Goal: Task Accomplishment & Management: Use online tool/utility

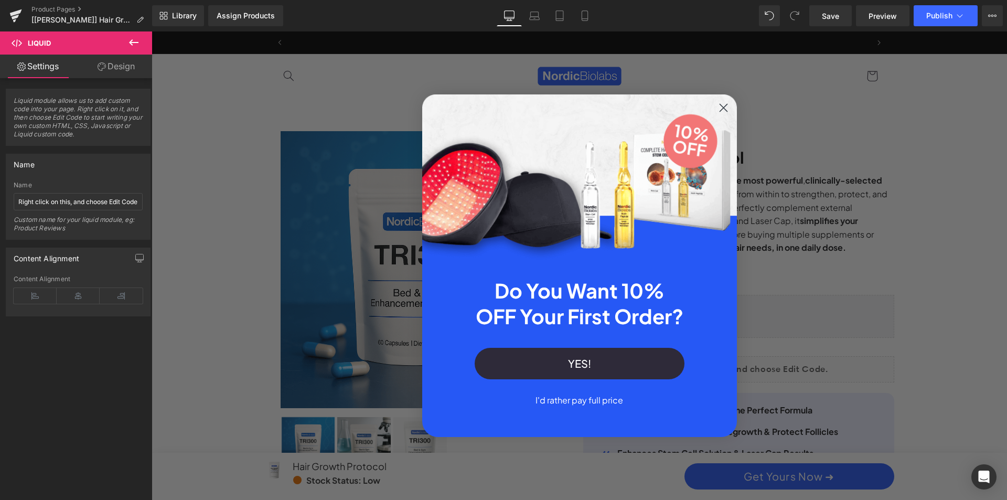
scroll to position [0, 1194]
click at [726, 108] on circle "Close dialog" at bounding box center [722, 107] width 17 height 17
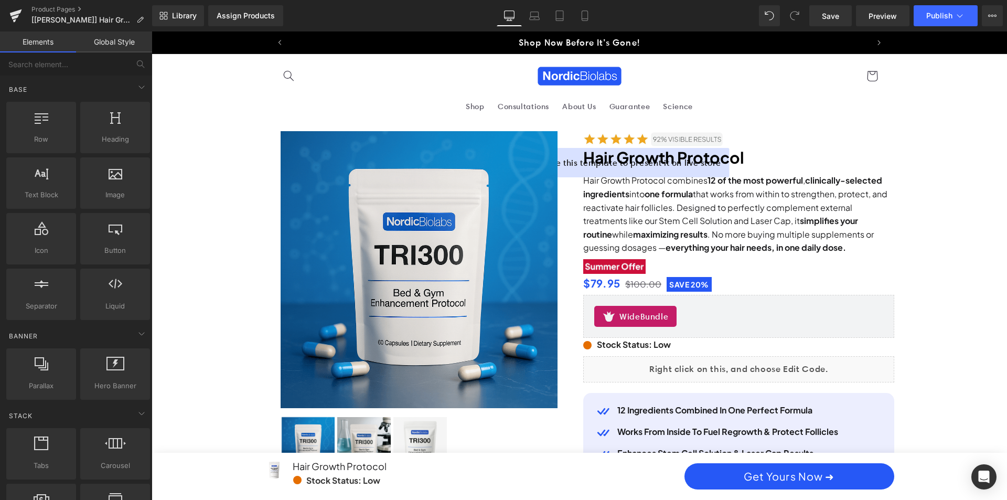
click at [748, 282] on div "Close dialog Do You Want 10% OFF Your First Order? YES! I'd rather pay full pri…" at bounding box center [579, 265] width 855 height 468
click at [695, 317] on p "Do You Want 10% OFF Your First Order?" at bounding box center [579, 340] width 273 height 51
click at [40, 67] on input "text" at bounding box center [64, 63] width 129 height 23
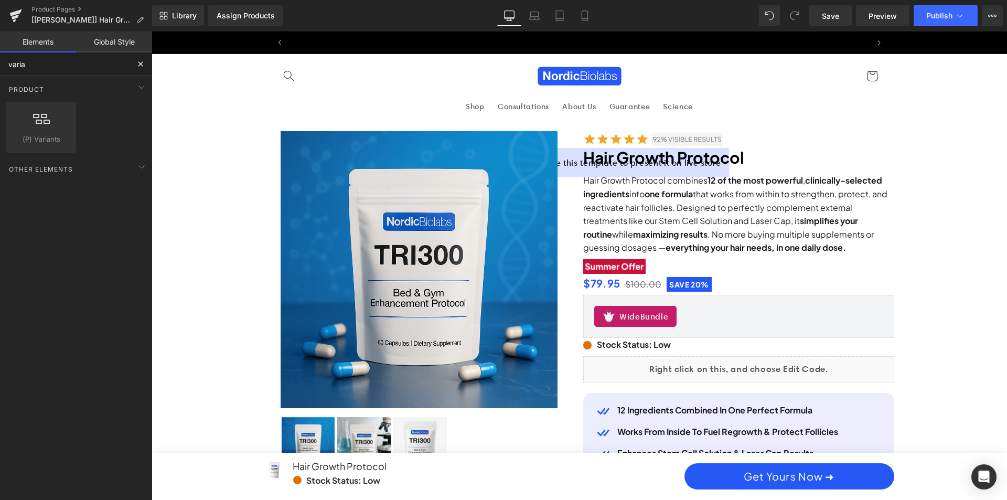
scroll to position [0, 1194]
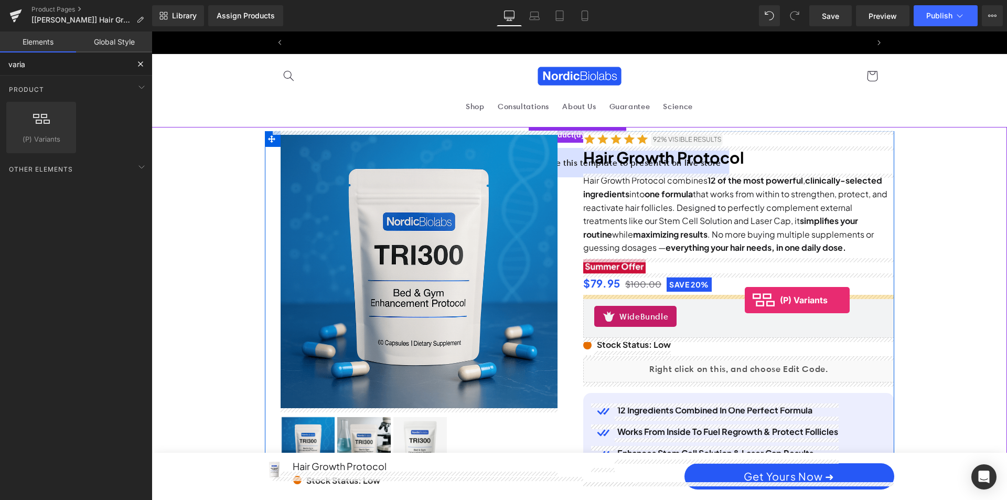
drag, startPoint x: 279, startPoint y: 165, endPoint x: 744, endPoint y: 300, distance: 484.6
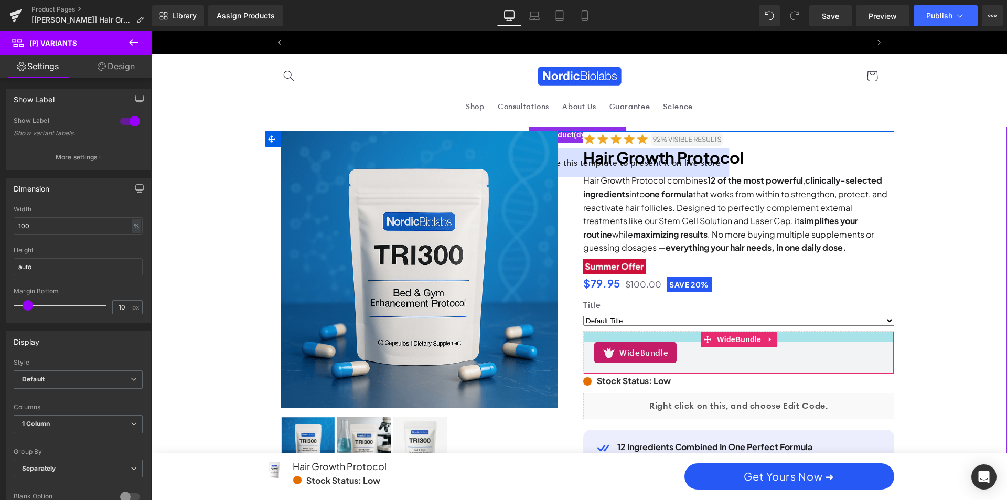
scroll to position [0, 597]
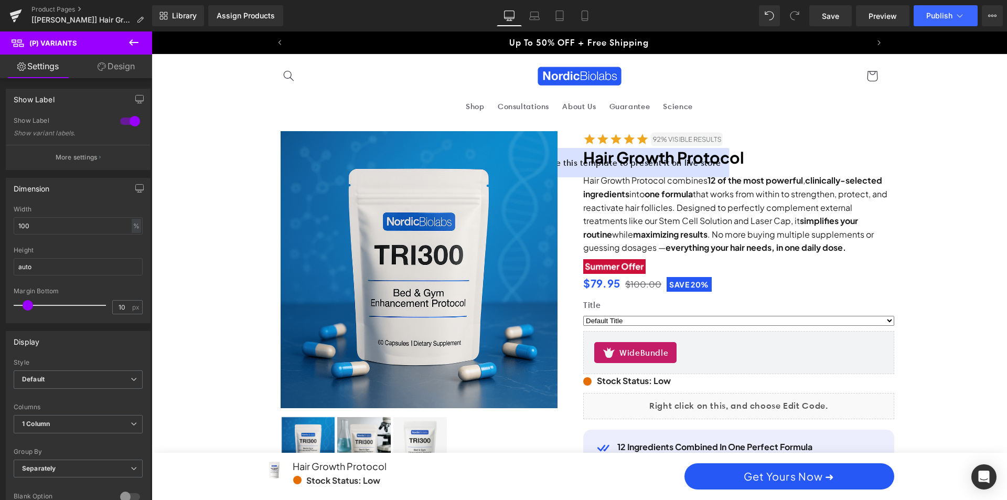
click at [132, 47] on icon at bounding box center [133, 42] width 13 height 13
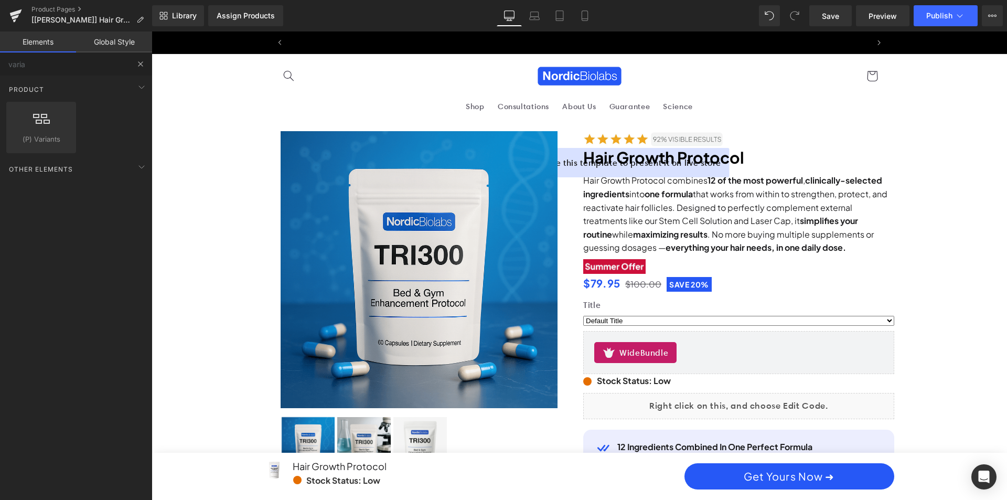
scroll to position [0, 1194]
click at [60, 64] on input "varia" at bounding box center [64, 63] width 129 height 23
drag, startPoint x: 59, startPoint y: 64, endPoint x: -9, endPoint y: 67, distance: 68.7
click at [0, 67] on html "(P) Variants You are previewing how the will restyle your page. You can not edi…" at bounding box center [503, 250] width 1007 height 500
type input "qu"
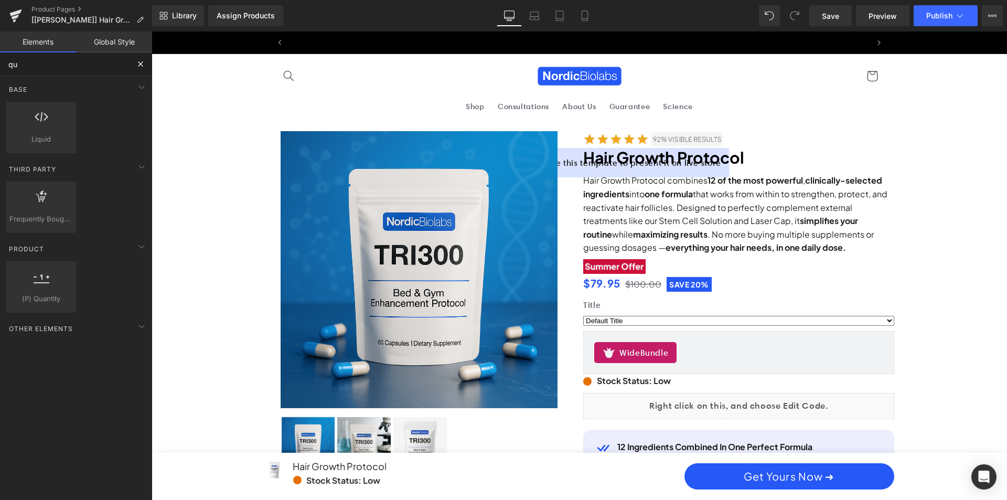
scroll to position [0, 0]
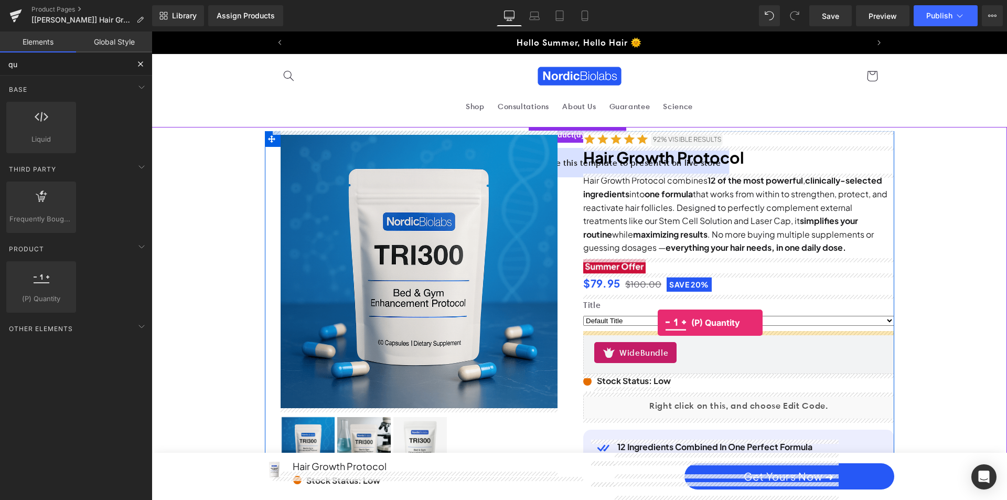
drag, startPoint x: 191, startPoint y: 317, endPoint x: 657, endPoint y: 322, distance: 466.6
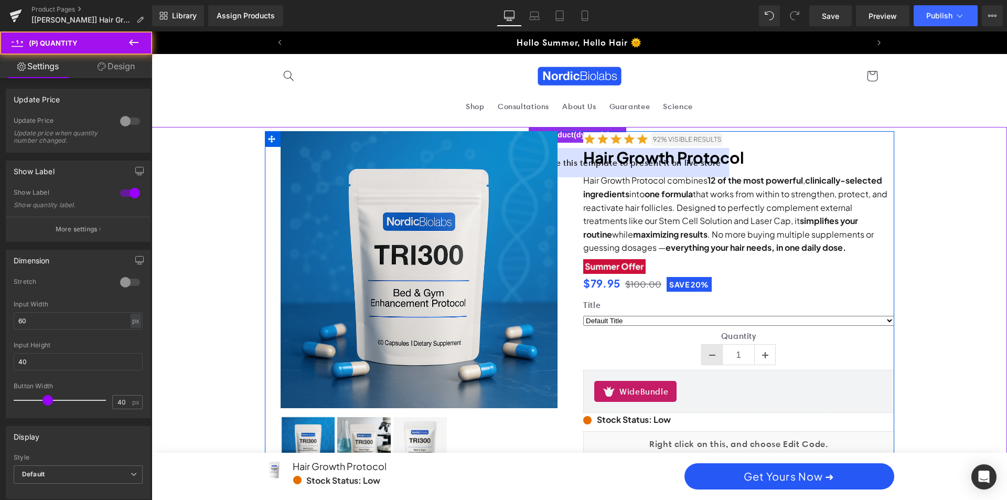
scroll to position [0, 597]
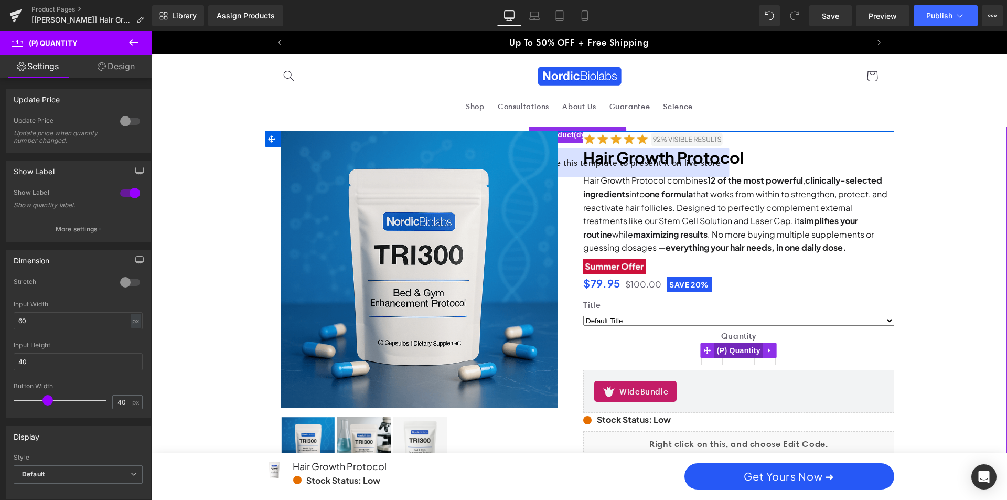
click at [738, 350] on span "(P) Quantity" at bounding box center [738, 350] width 49 height 16
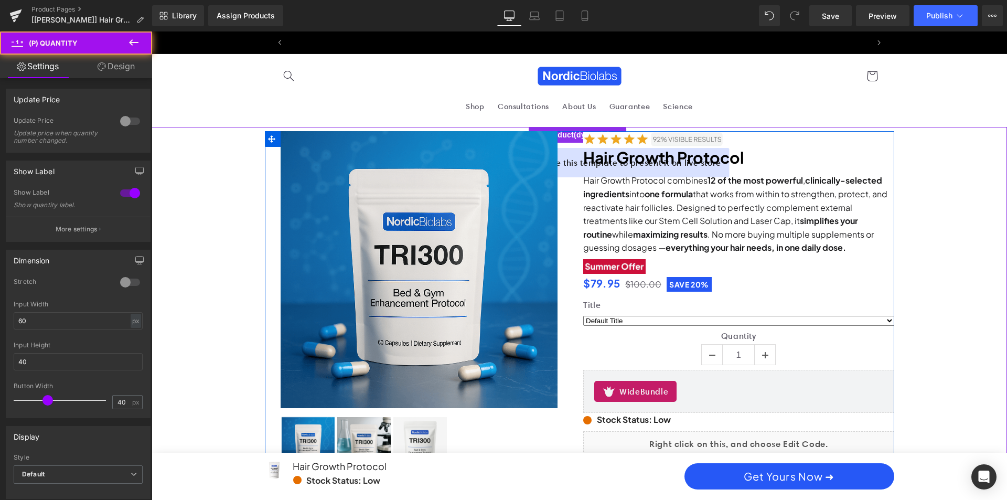
scroll to position [0, 1194]
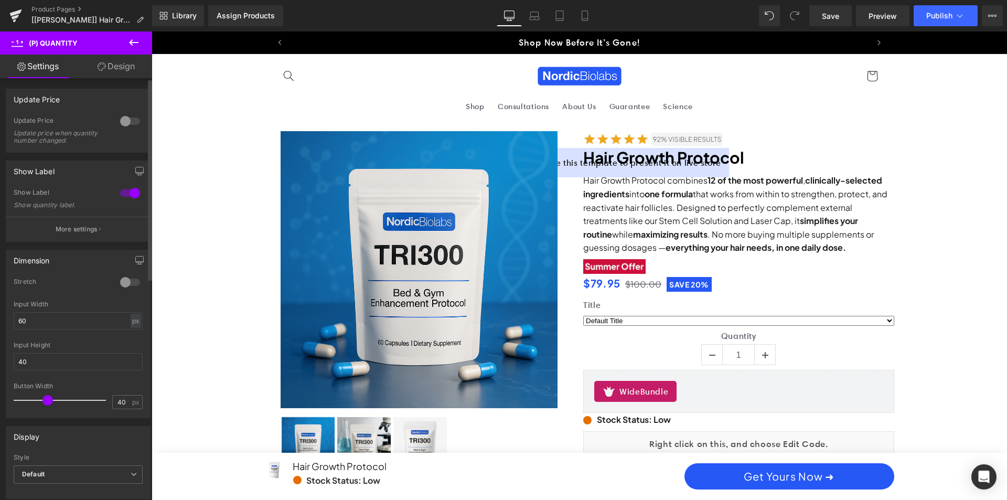
click at [124, 120] on div at bounding box center [129, 121] width 25 height 17
click at [931, 15] on span "Publish" at bounding box center [939, 16] width 26 height 8
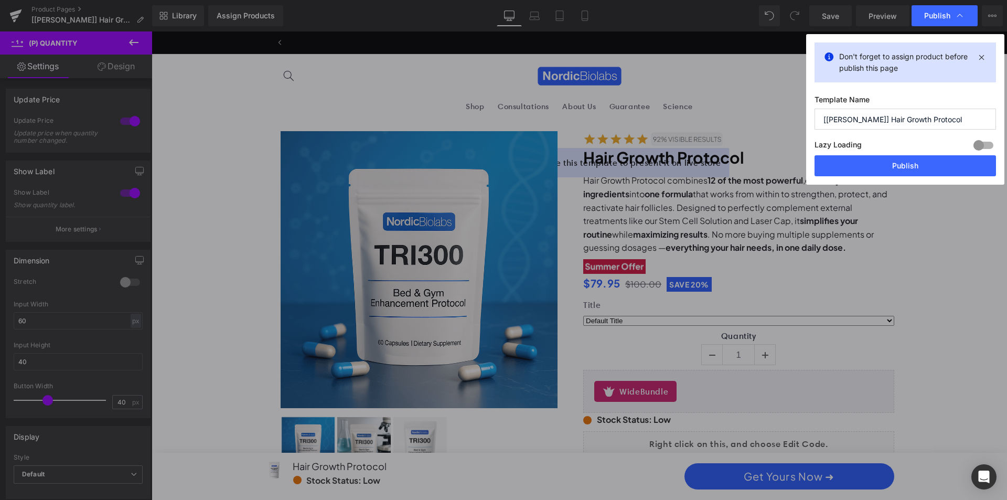
scroll to position [0, 0]
drag, startPoint x: 872, startPoint y: 163, endPoint x: 722, endPoint y: 133, distance: 152.4
click at [872, 163] on button "Publish" at bounding box center [904, 165] width 181 height 21
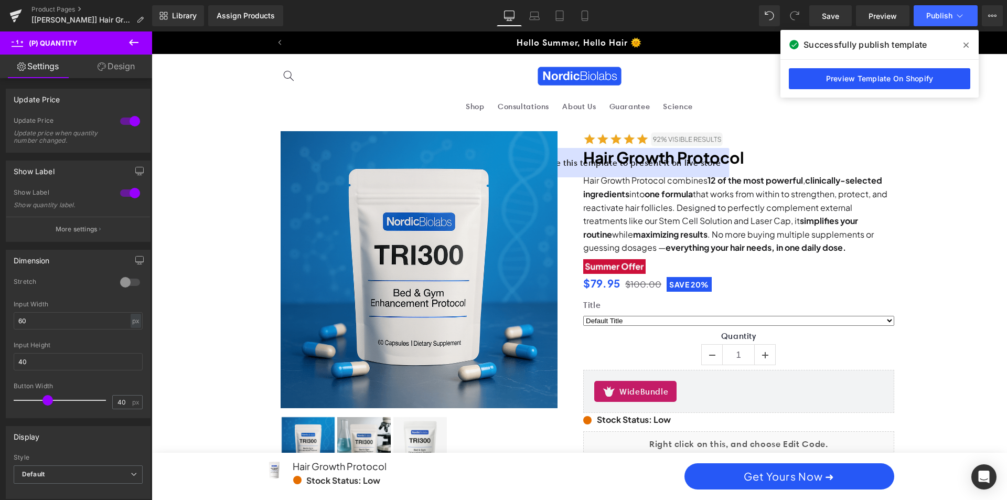
click at [811, 79] on link "Preview Template On Shopify" at bounding box center [878, 78] width 181 height 21
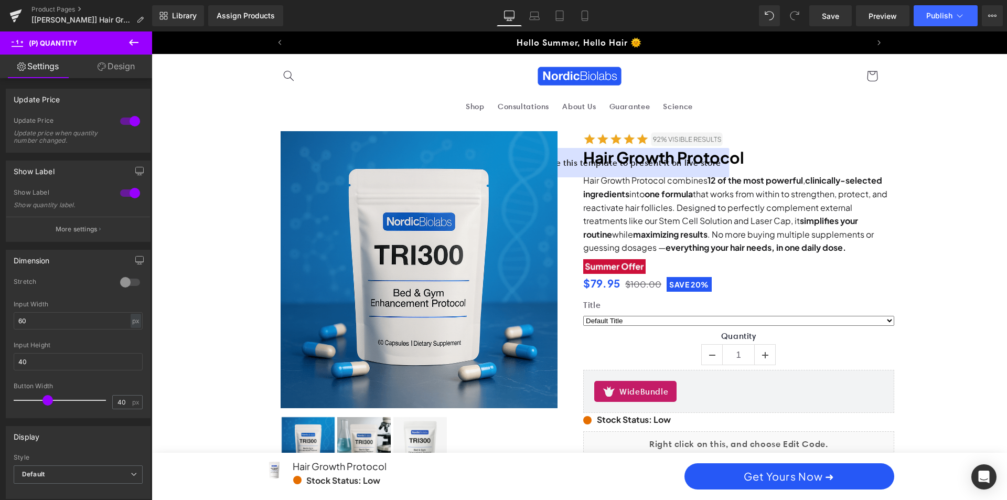
scroll to position [0, 1194]
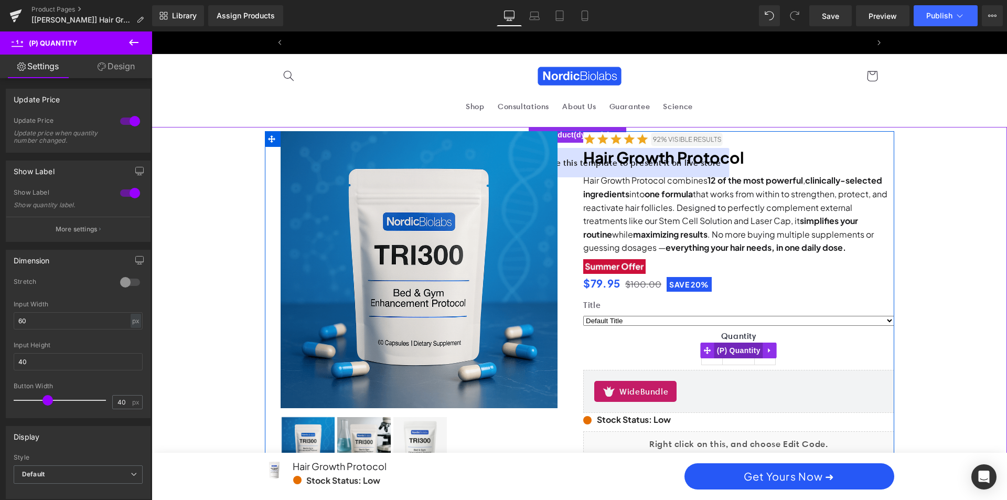
click at [743, 353] on span "(P) Quantity" at bounding box center [738, 350] width 49 height 16
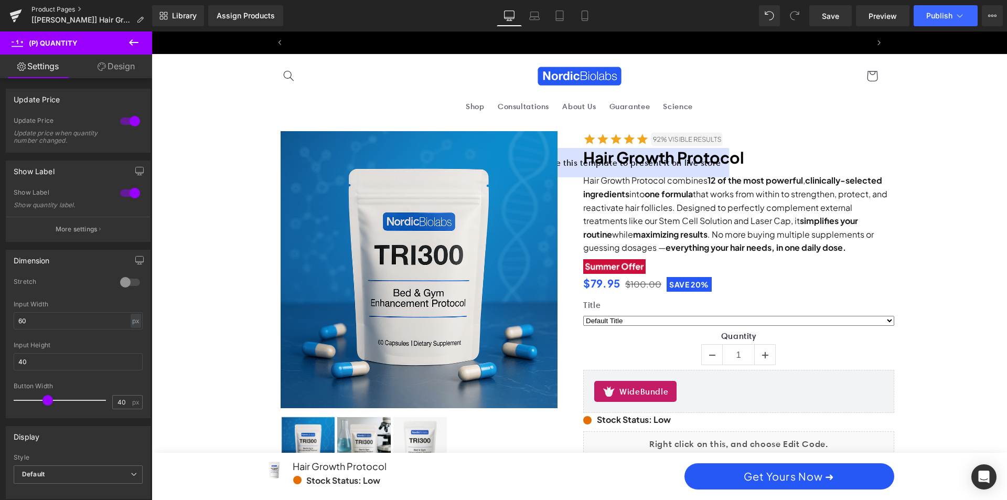
scroll to position [0, 0]
click at [39, 6] on link "Product Pages" at bounding box center [91, 9] width 121 height 8
